Goal: Task Accomplishment & Management: Manage account settings

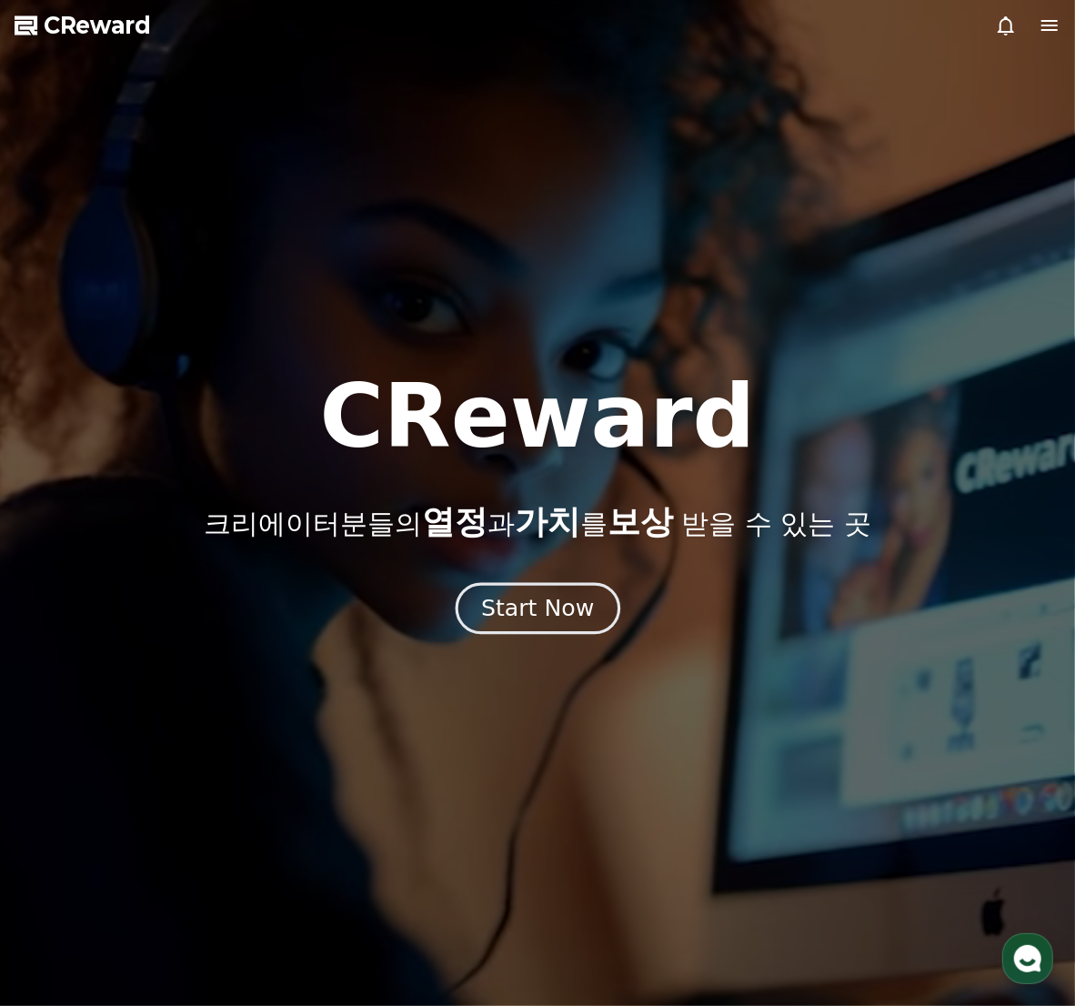
click at [525, 608] on div "Start Now" at bounding box center [537, 608] width 113 height 31
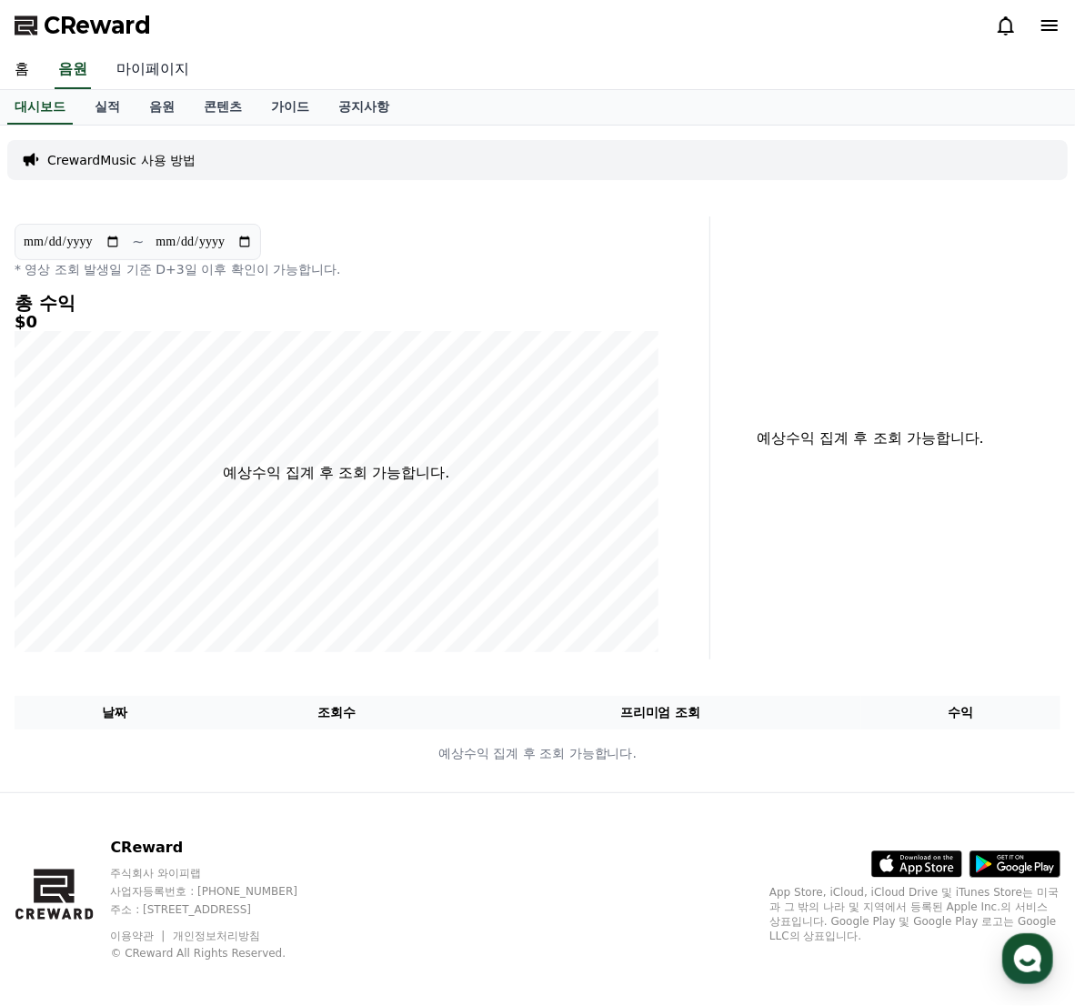
click at [146, 64] on link "마이페이지" at bounding box center [153, 70] width 102 height 38
select select "**********"
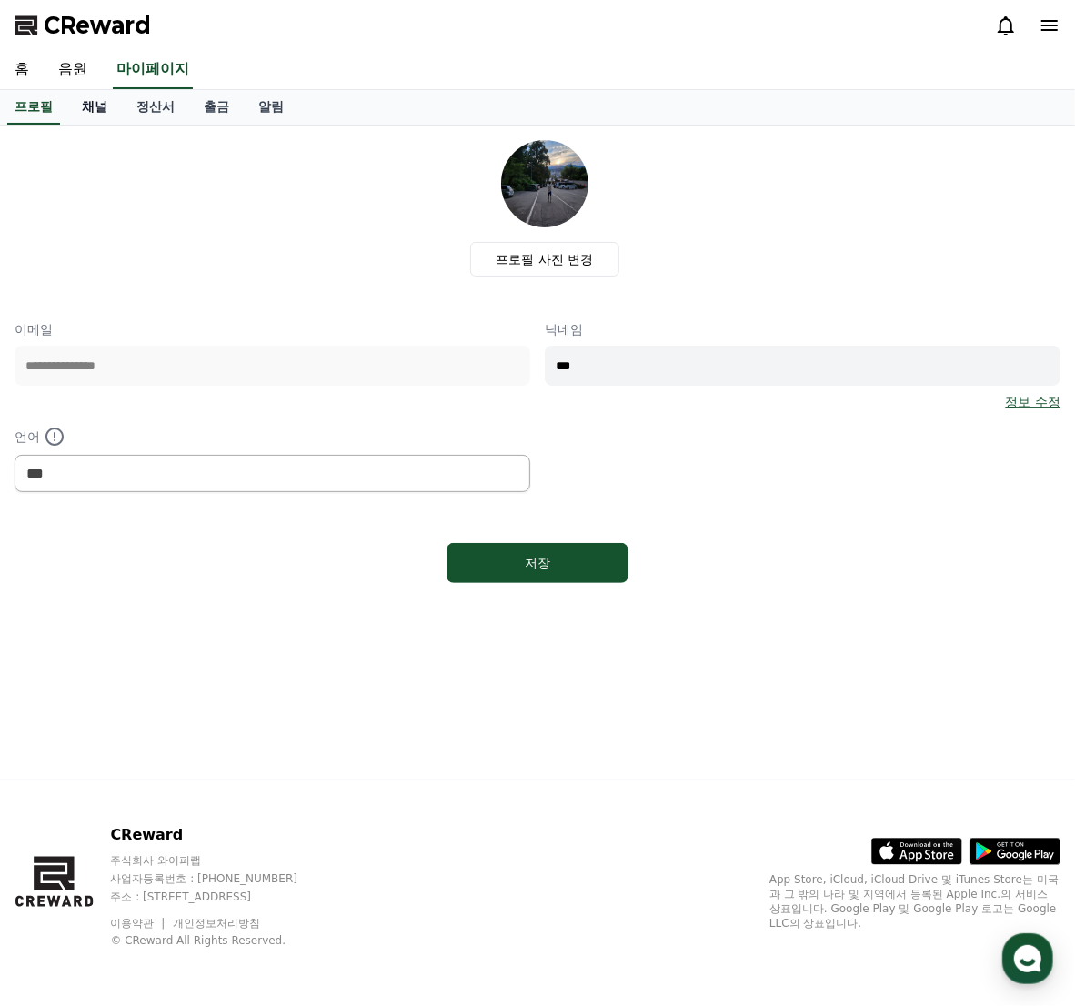
click at [106, 101] on link "채널" at bounding box center [94, 107] width 55 height 35
